Goal: Find specific page/section: Find specific page/section

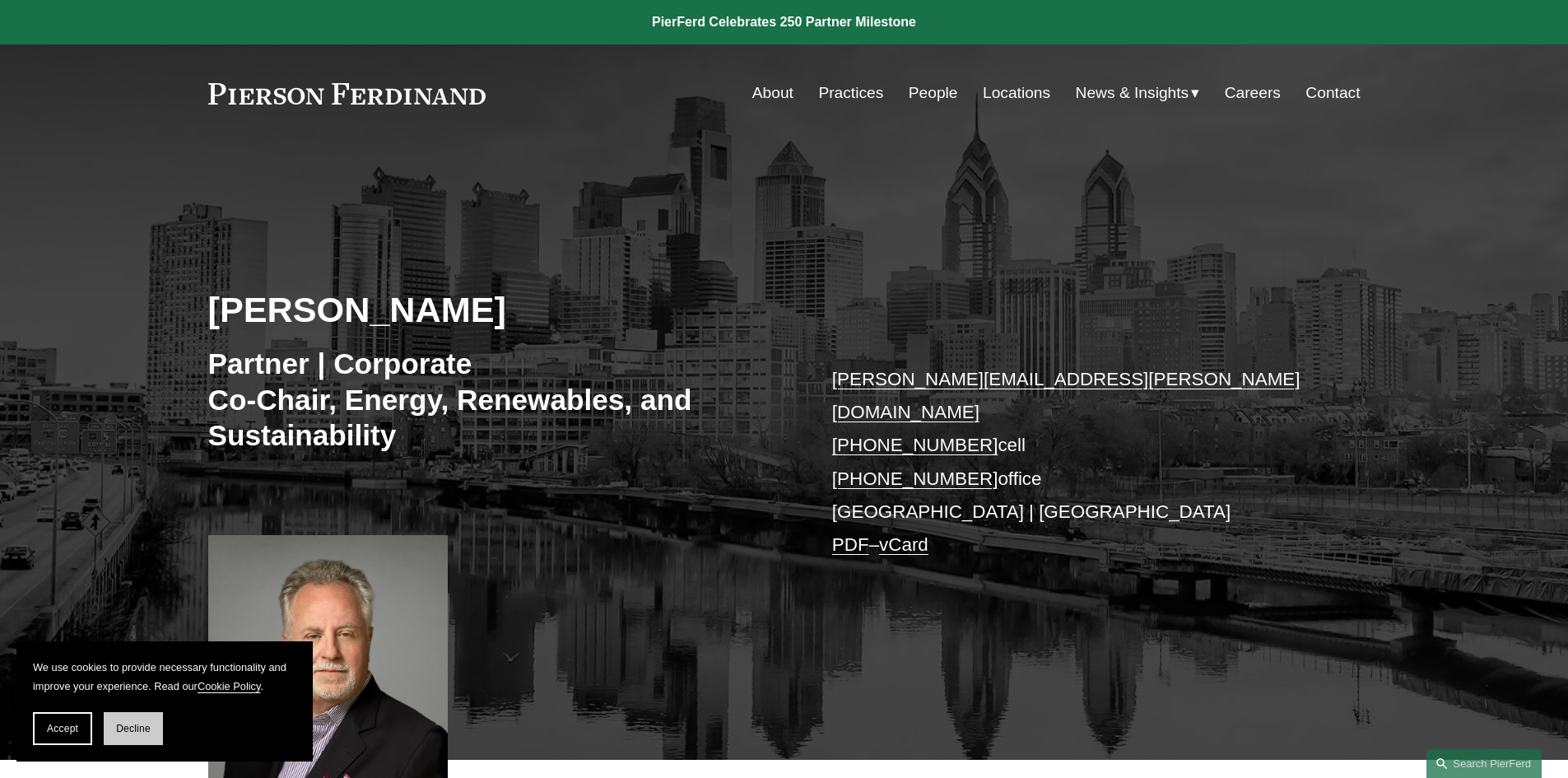
click at [126, 725] on span "Decline" at bounding box center [133, 728] width 35 height 12
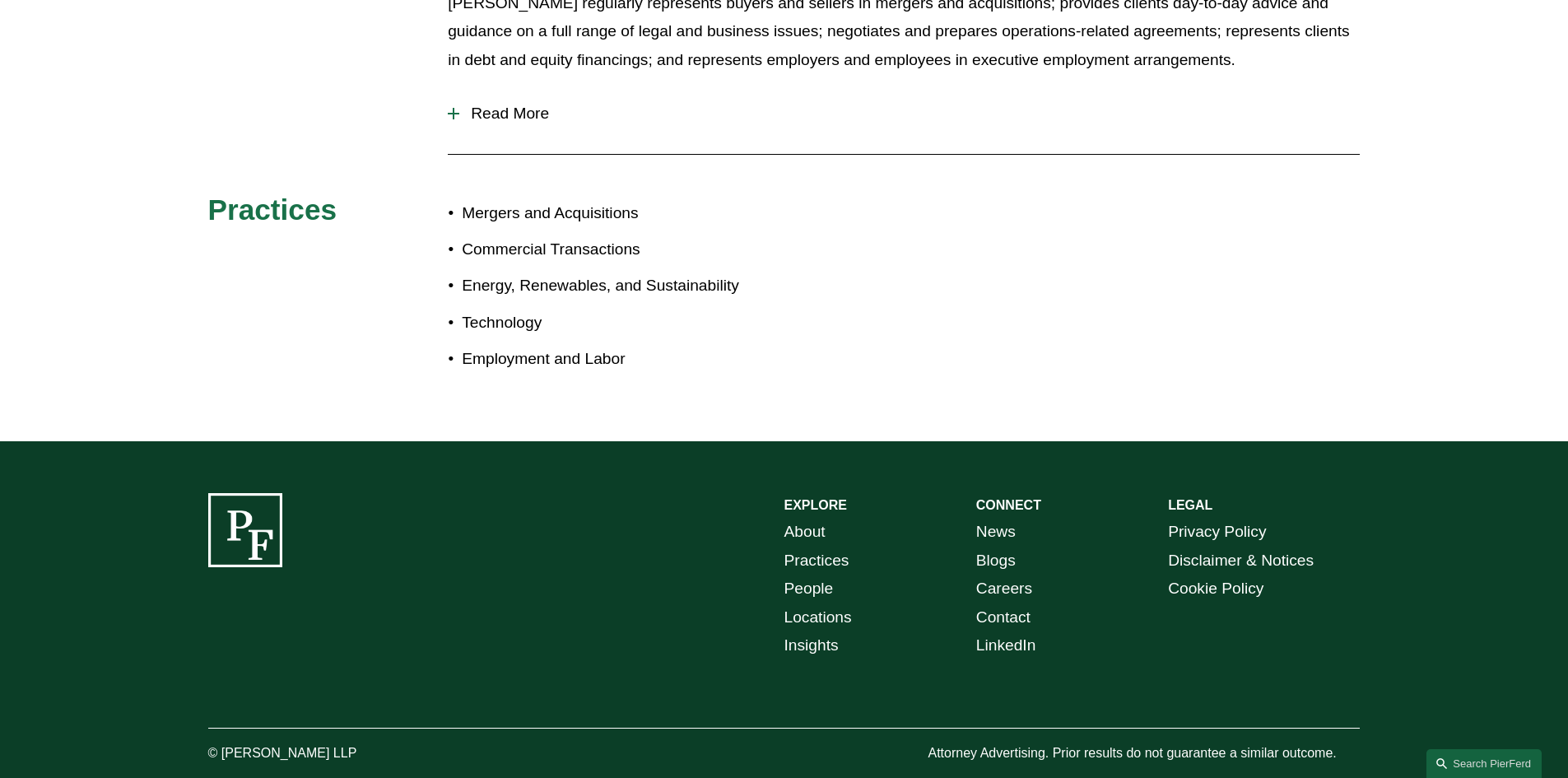
scroll to position [1033, 0]
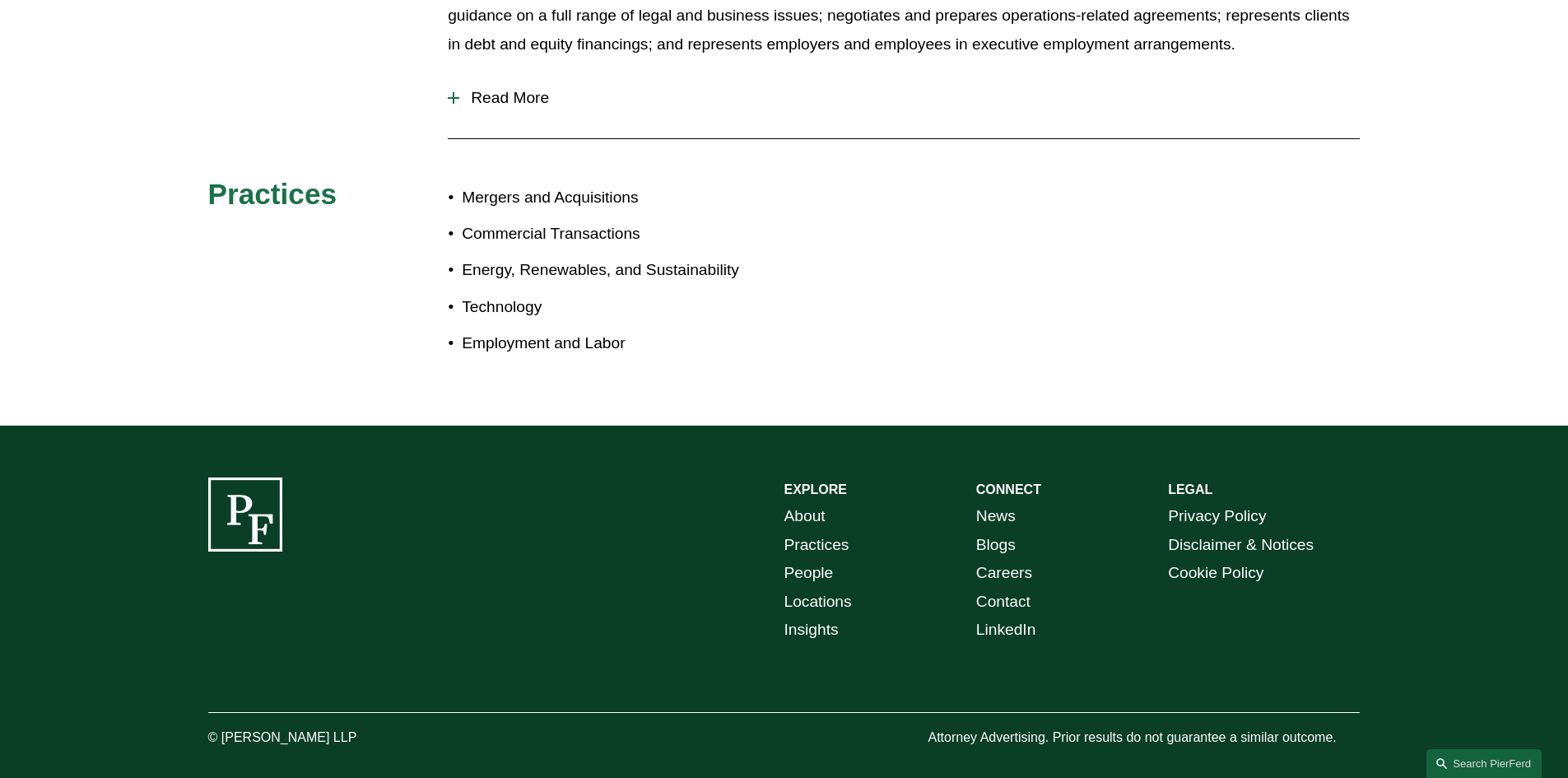
click at [825, 559] on link "People" at bounding box center [808, 573] width 49 height 28
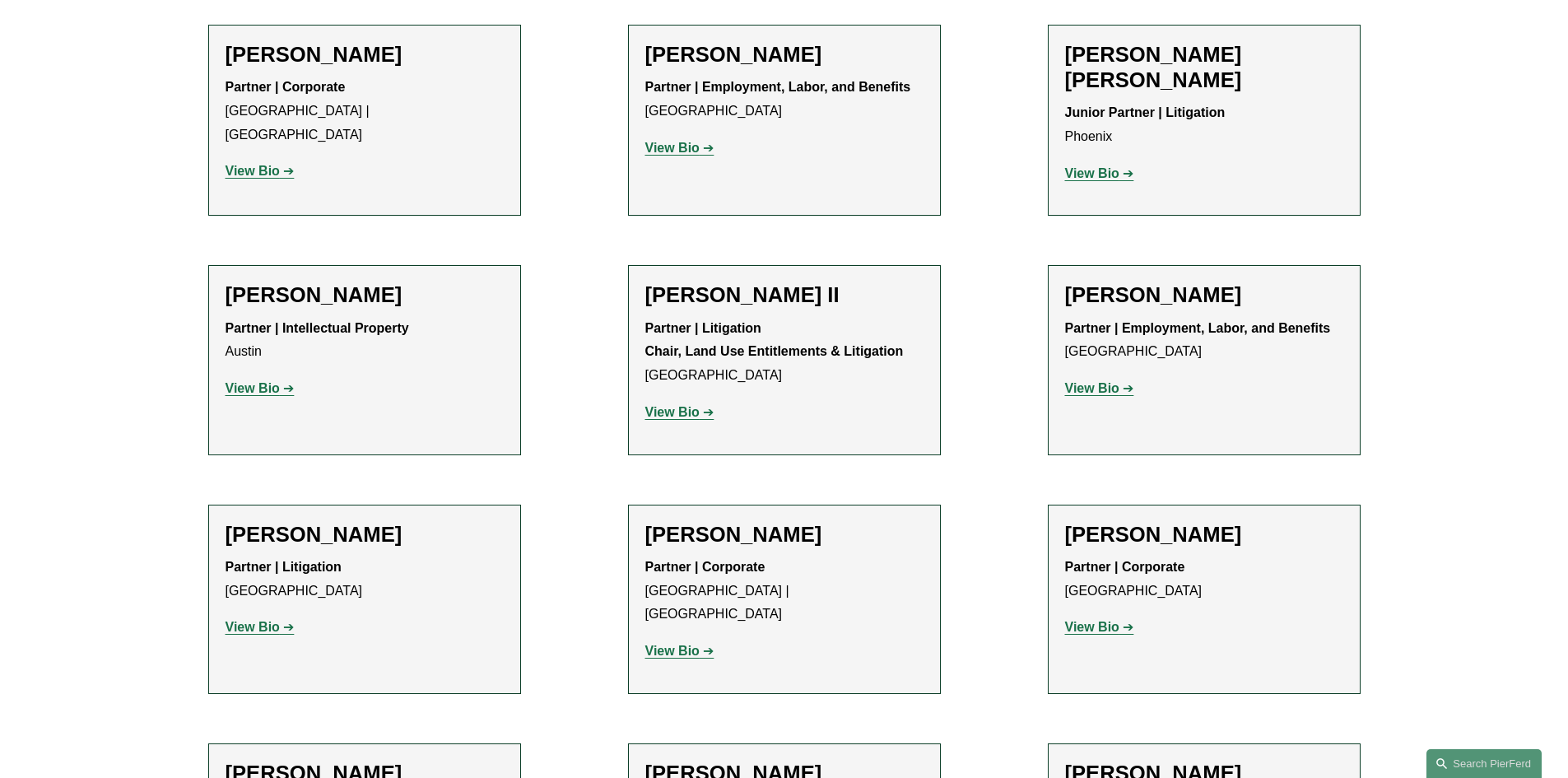
scroll to position [1646, 0]
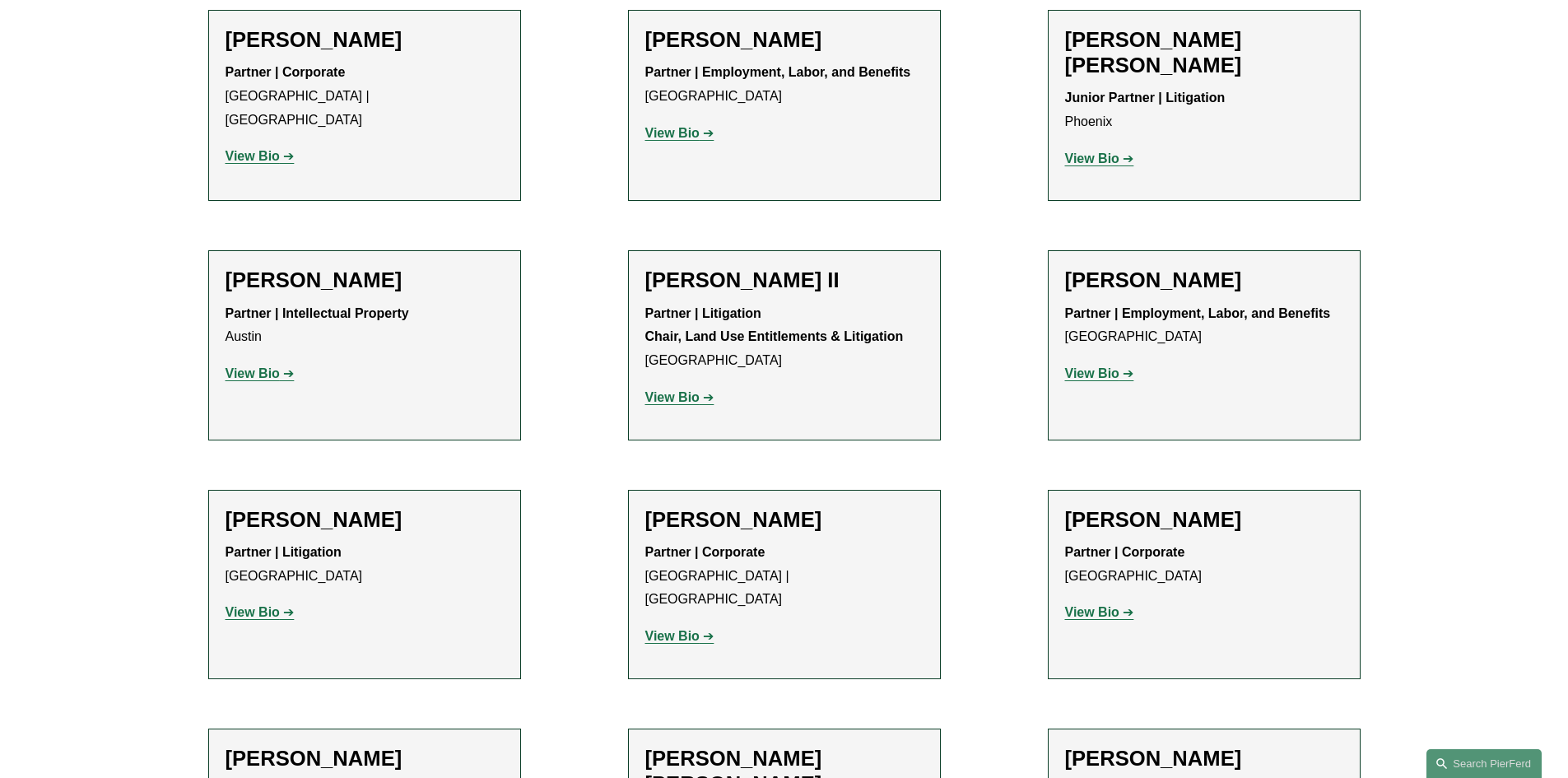
click at [248, 605] on strong "View Bio" at bounding box center [252, 612] width 54 height 14
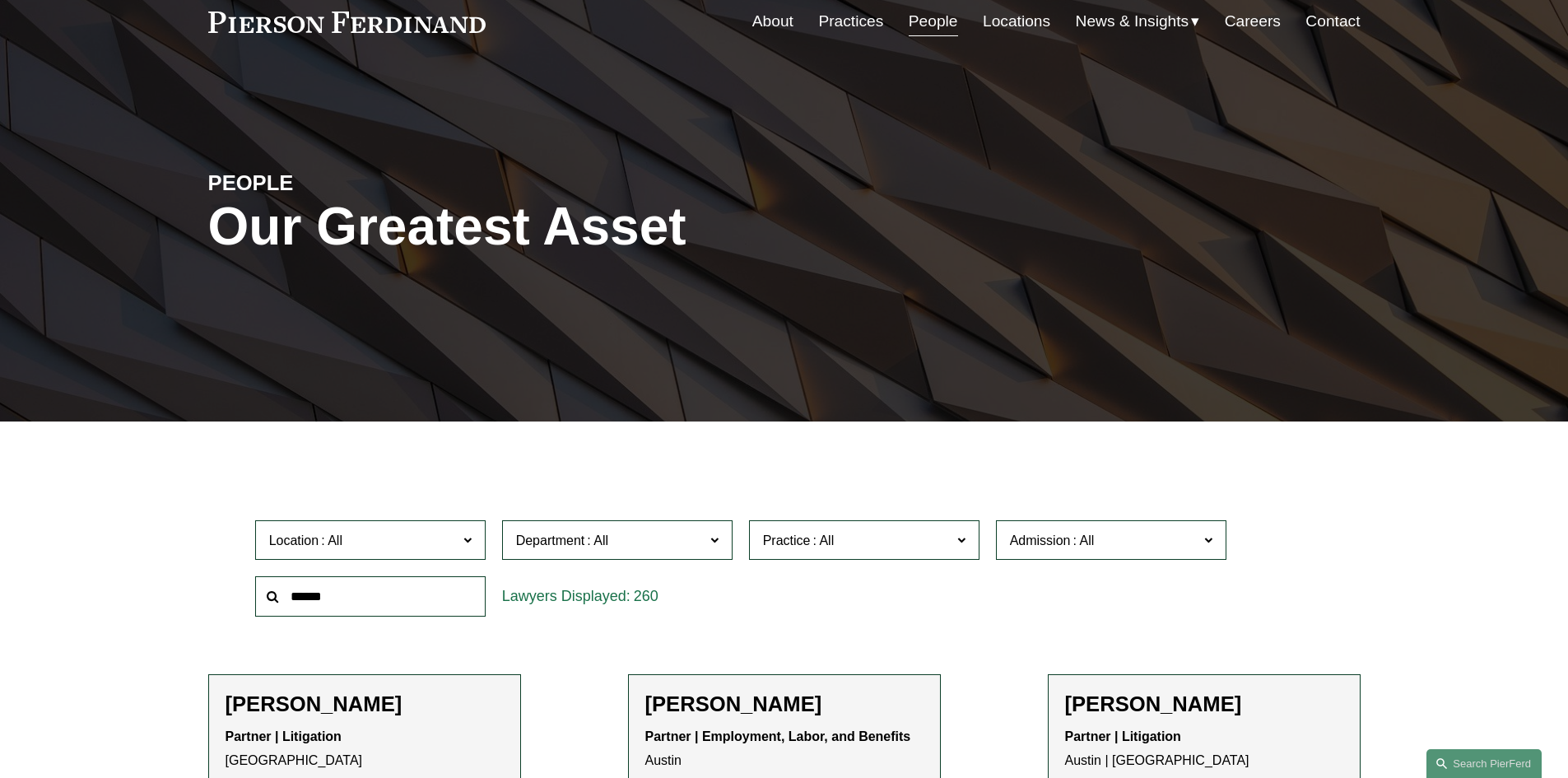
scroll to position [0, 0]
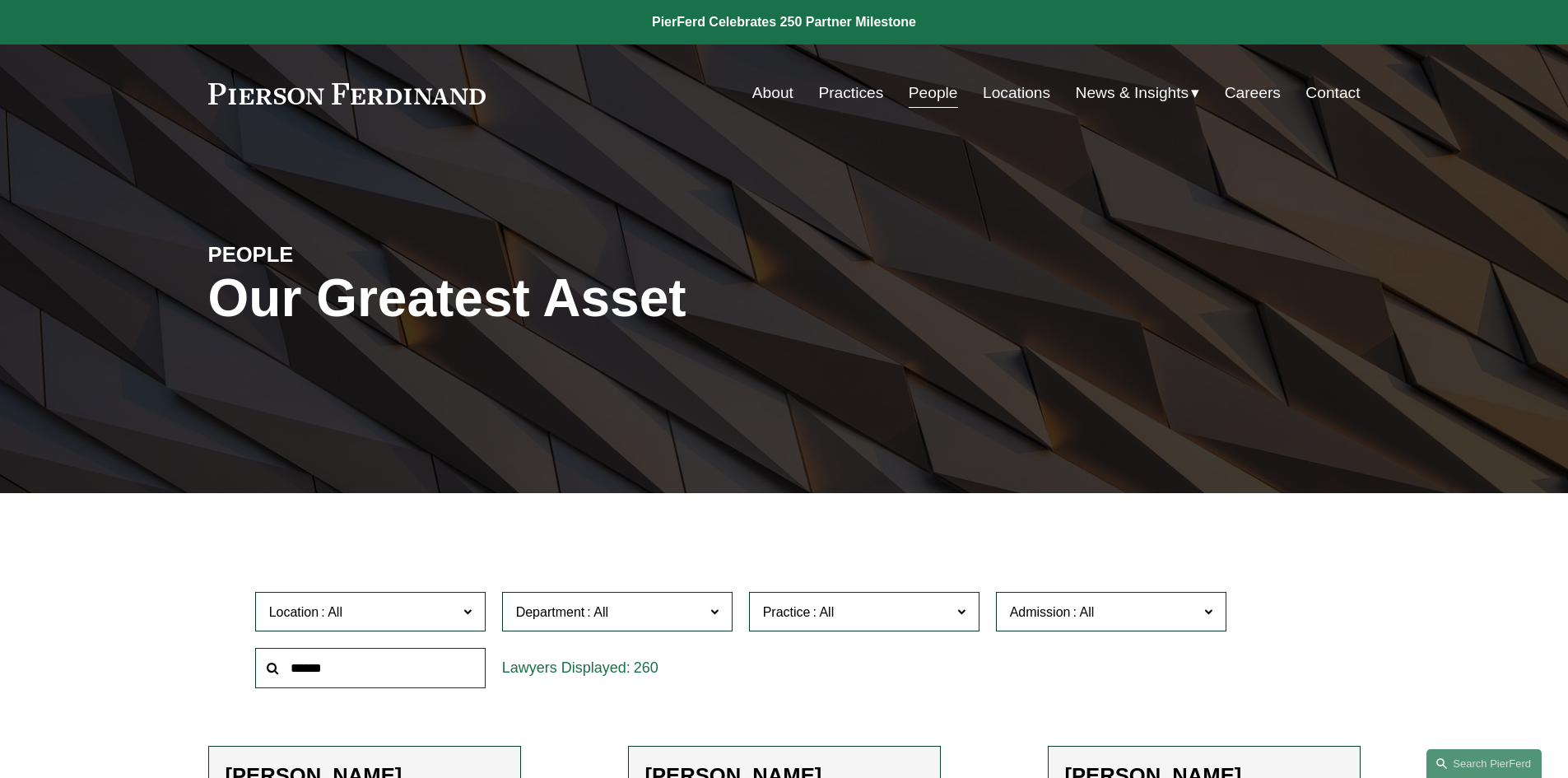
click at [1008, 88] on link "Locations" at bounding box center [1017, 93] width 68 height 31
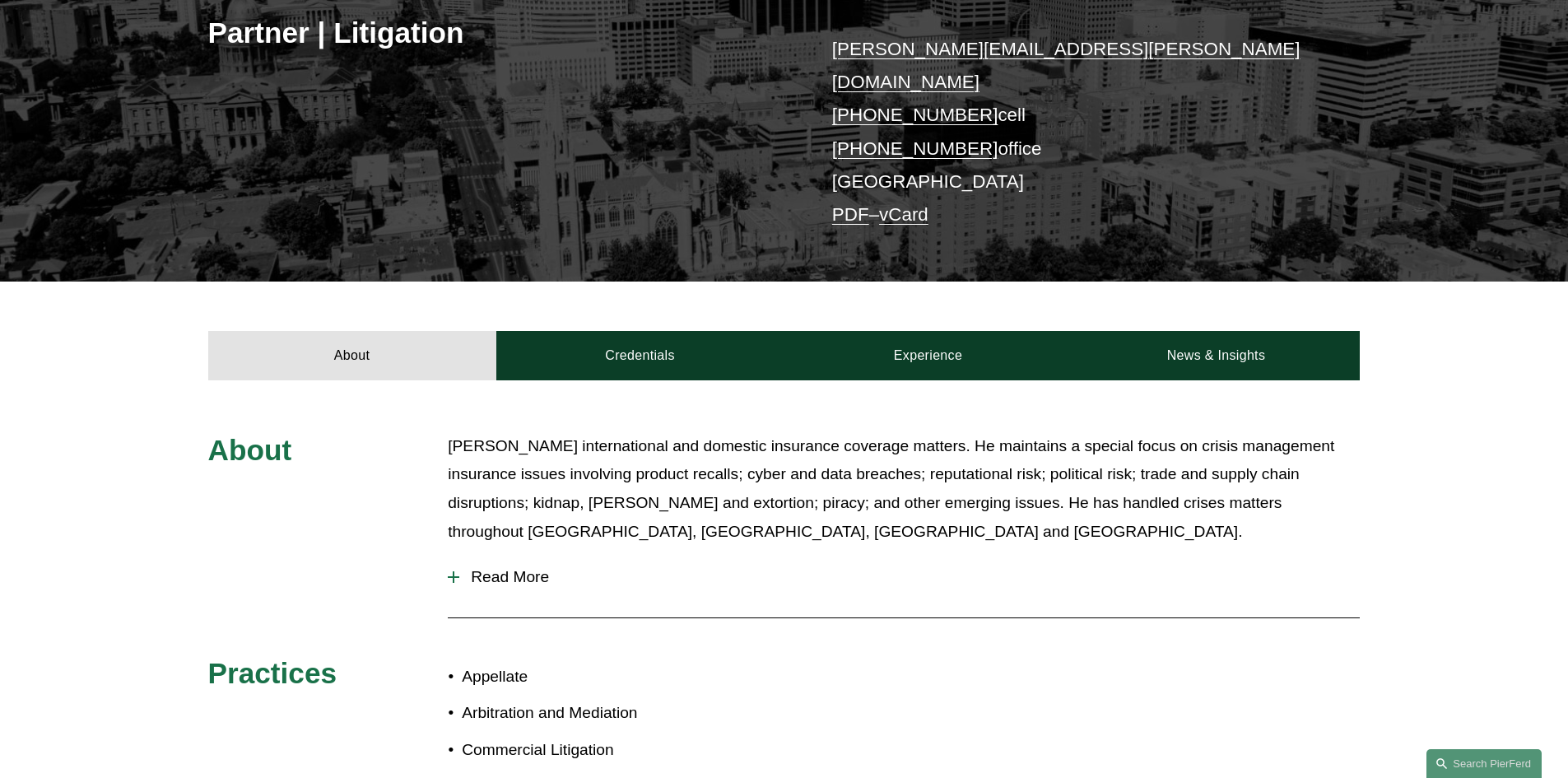
scroll to position [329, 0]
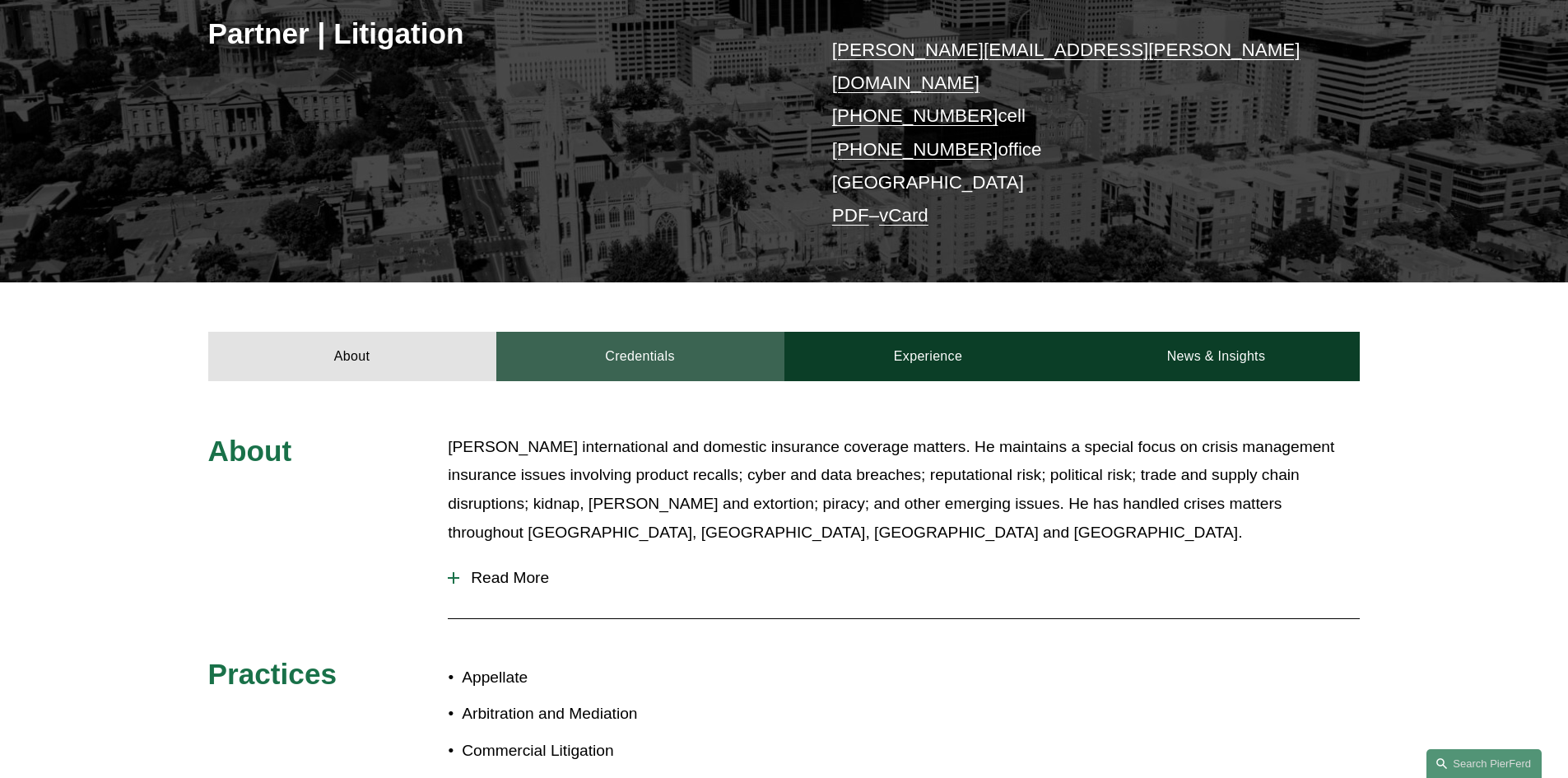
click at [629, 332] on link "Credentials" at bounding box center [641, 356] width 288 height 49
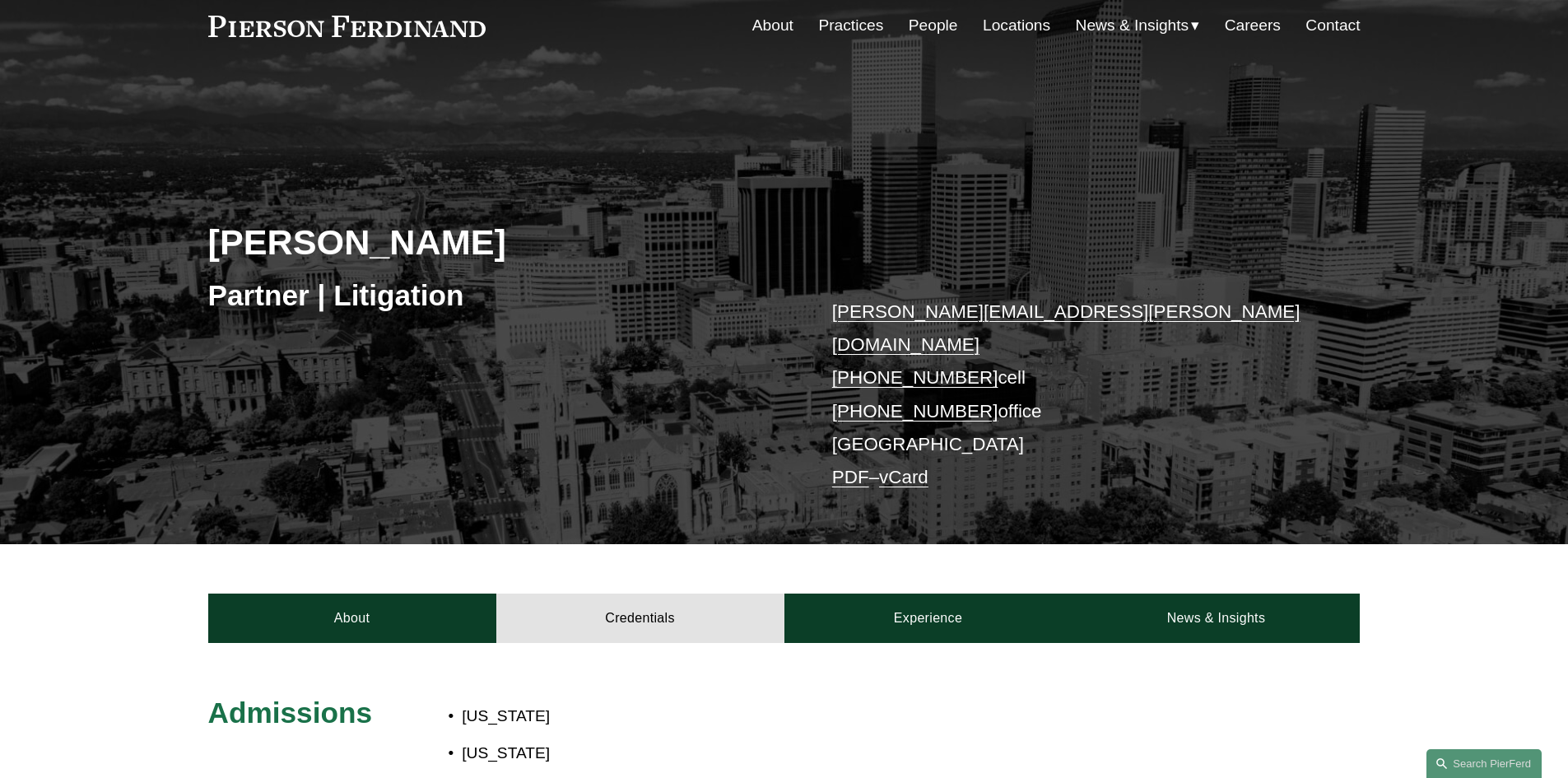
scroll to position [0, 0]
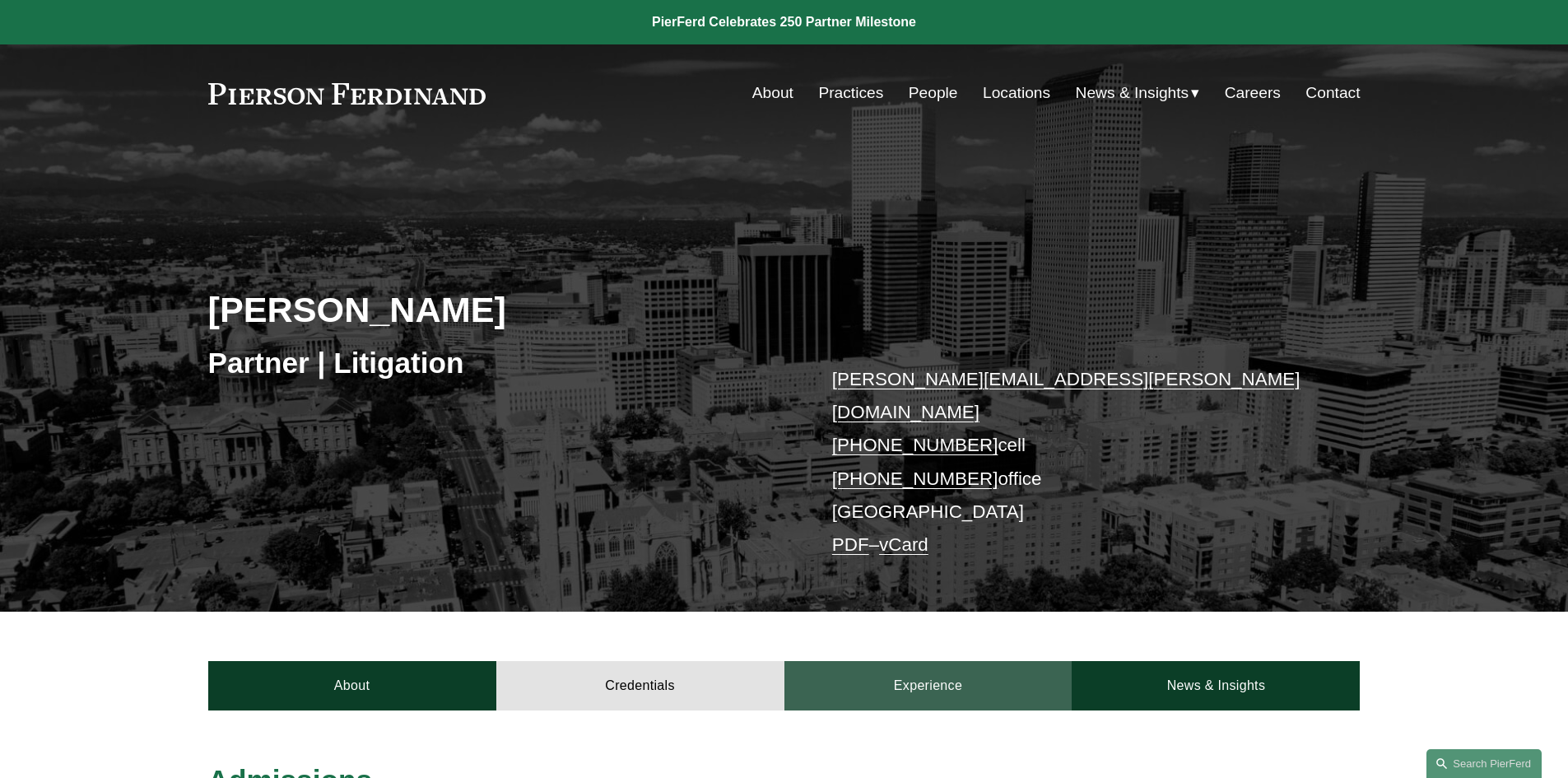
click at [928, 660] on link "Experience" at bounding box center [929, 685] width 288 height 49
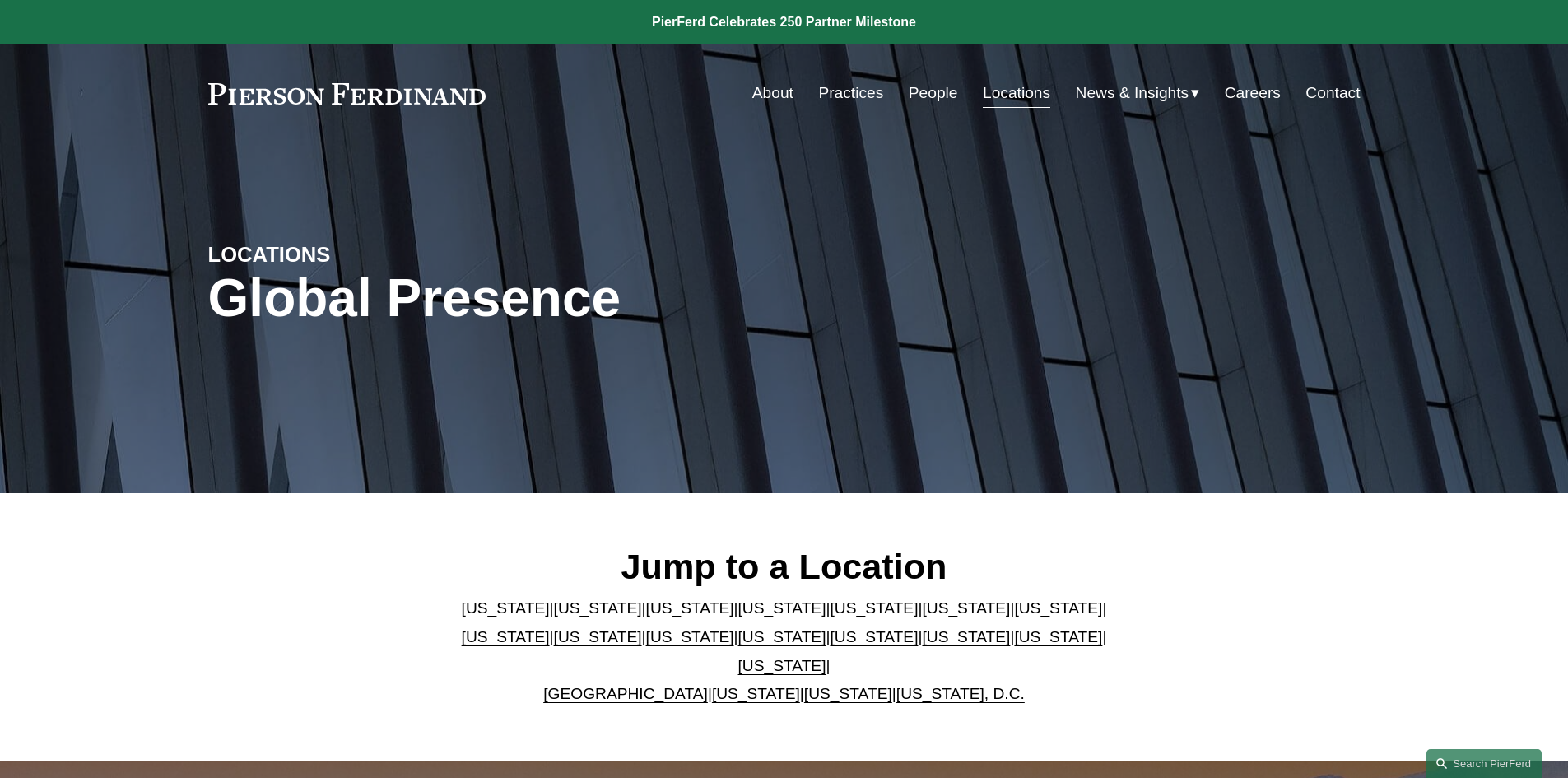
click at [1014, 645] on link "[US_STATE]" at bounding box center [1058, 636] width 88 height 17
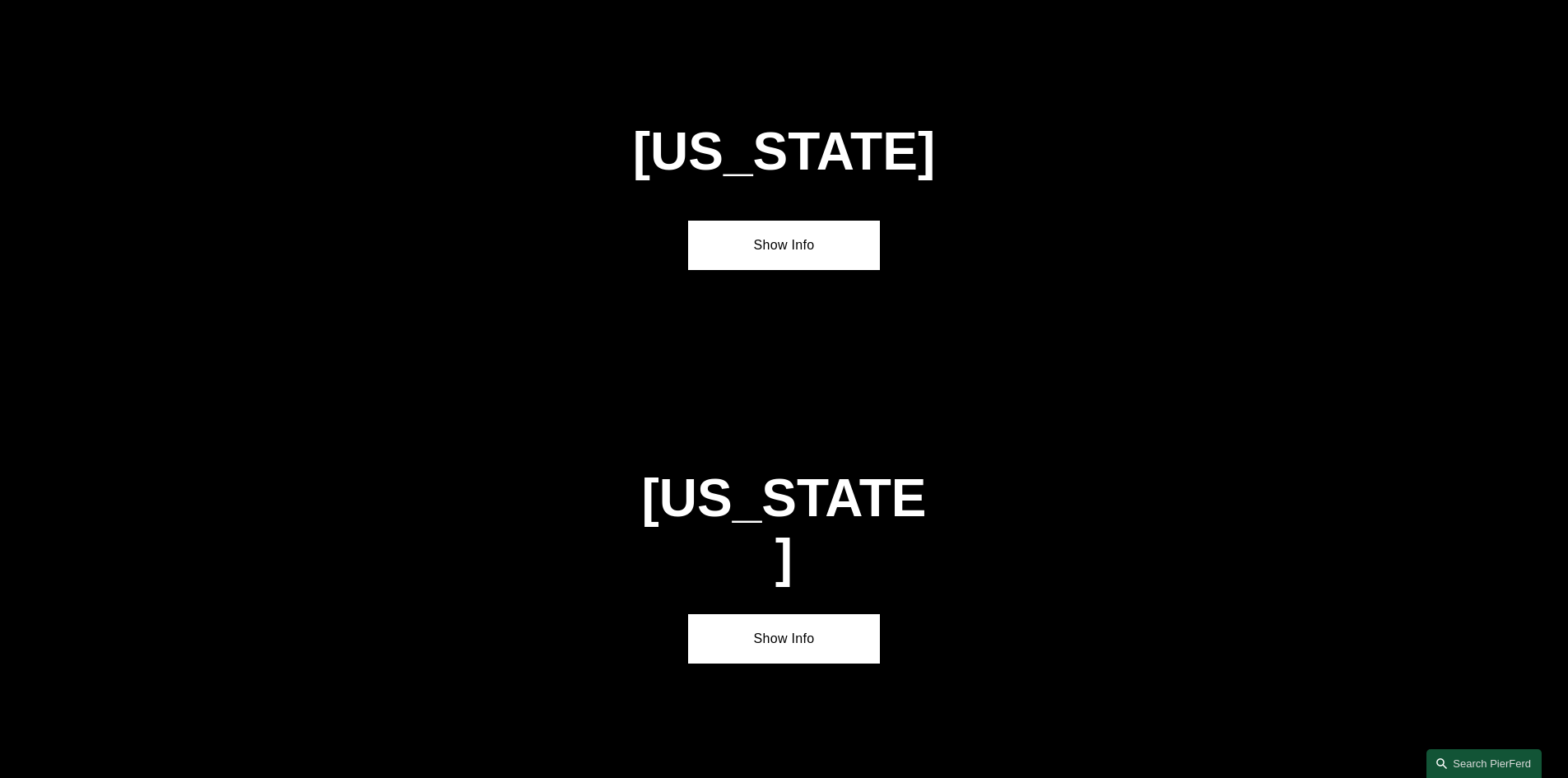
scroll to position [5259, 0]
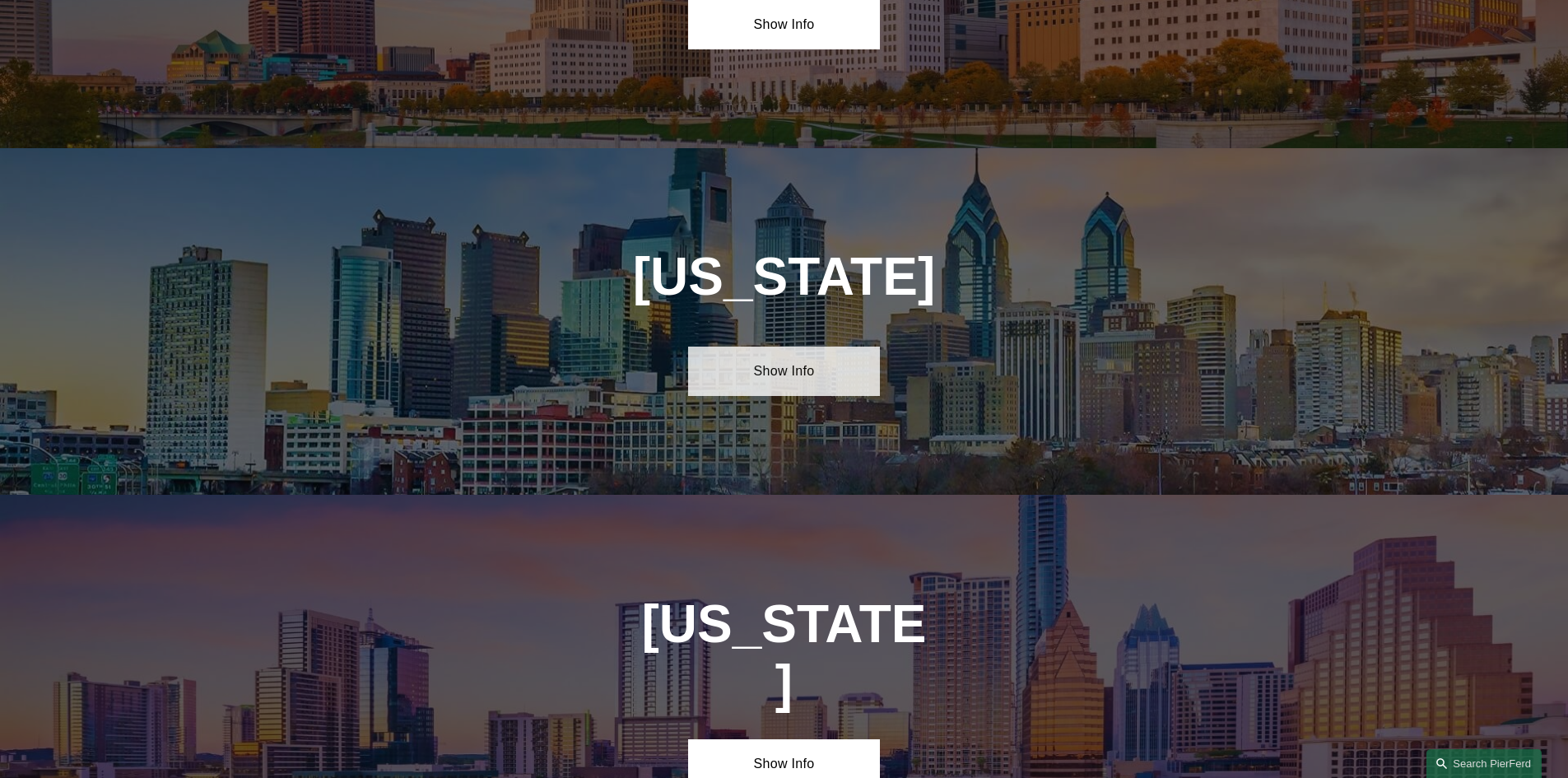
click at [779, 346] on link "Show Info" at bounding box center [784, 370] width 191 height 49
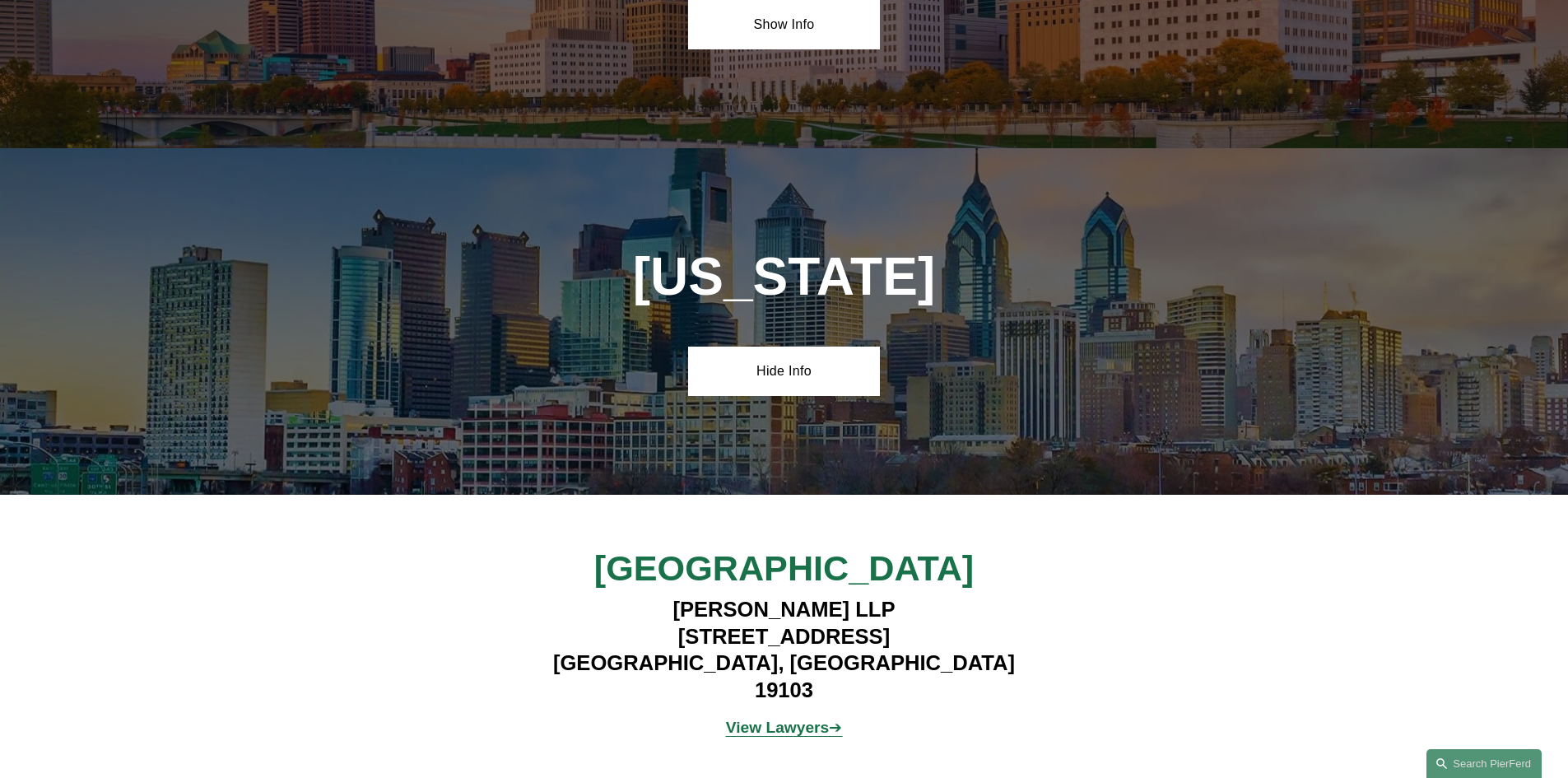
click at [800, 718] on strong "View Lawyers" at bounding box center [778, 726] width 104 height 17
